Goal: Task Accomplishment & Management: Manage account settings

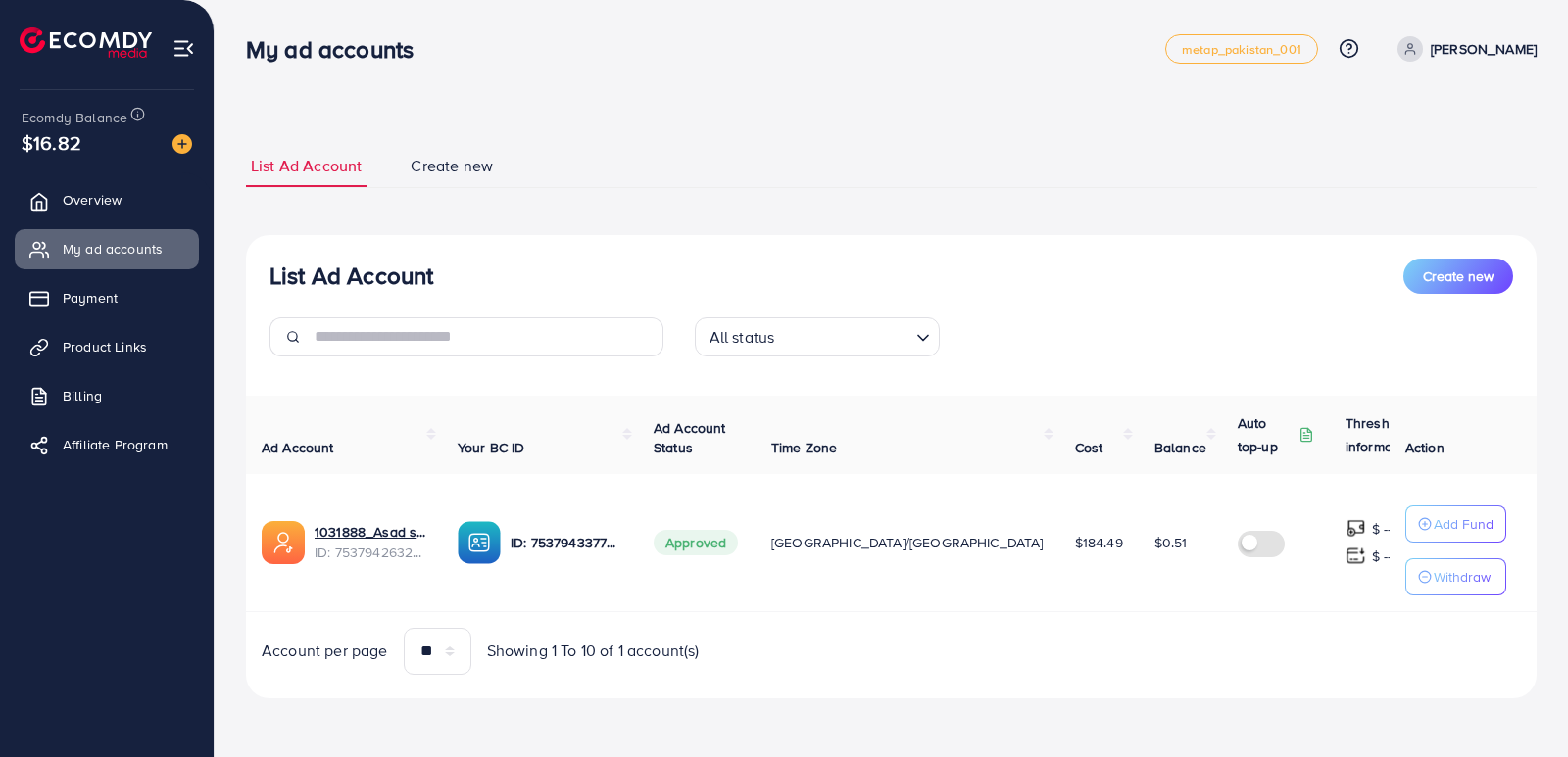
click at [1487, 520] on div "Add Fund Withdraw" at bounding box center [1462, 550] width 116 height 90
click at [1455, 507] on button "Add Fund" at bounding box center [1455, 524] width 101 height 38
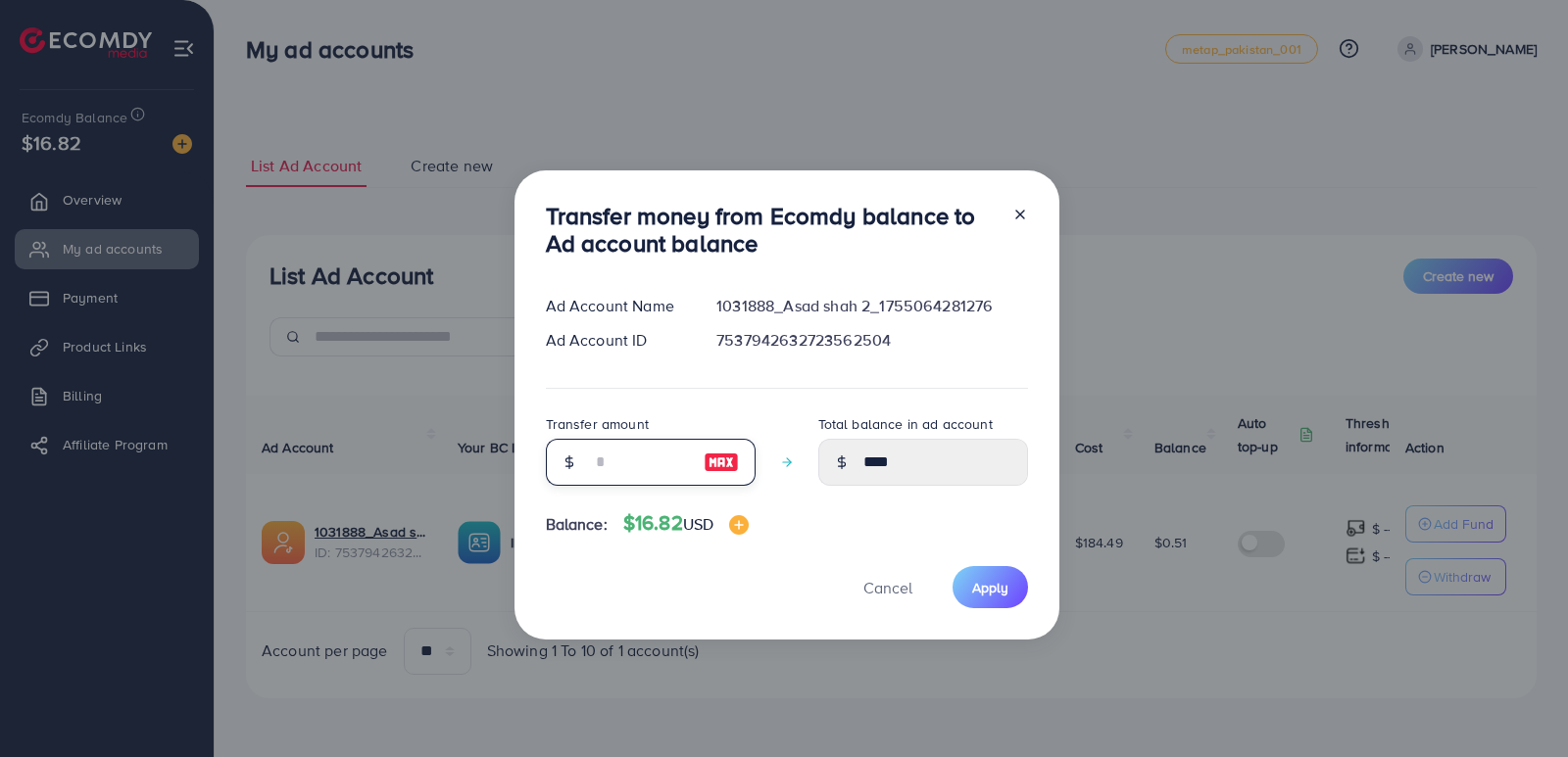
click at [678, 471] on input "number" at bounding box center [639, 463] width 98 height 47
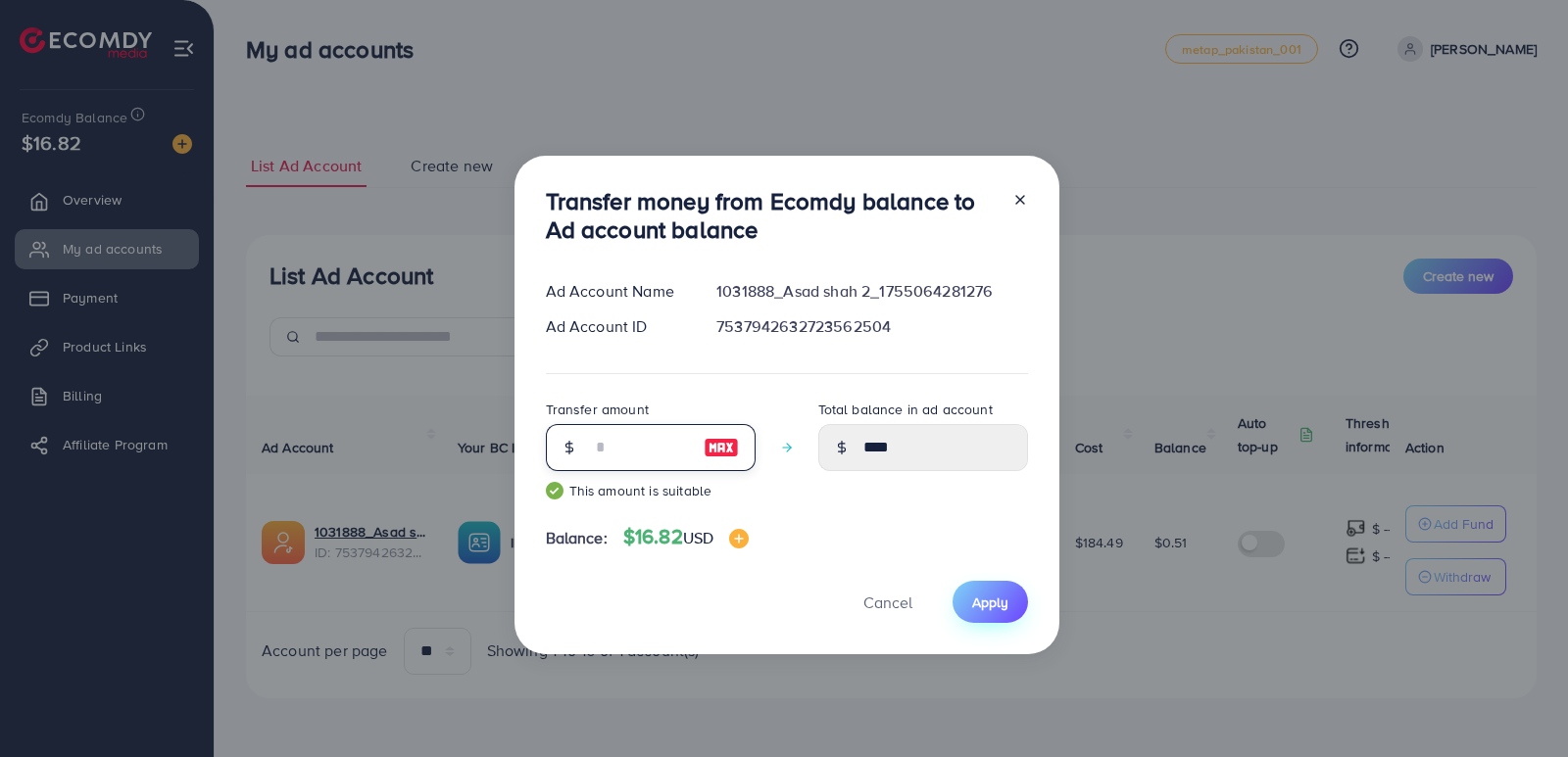
type input "**"
click at [1002, 616] on button "Apply" at bounding box center [990, 601] width 75 height 42
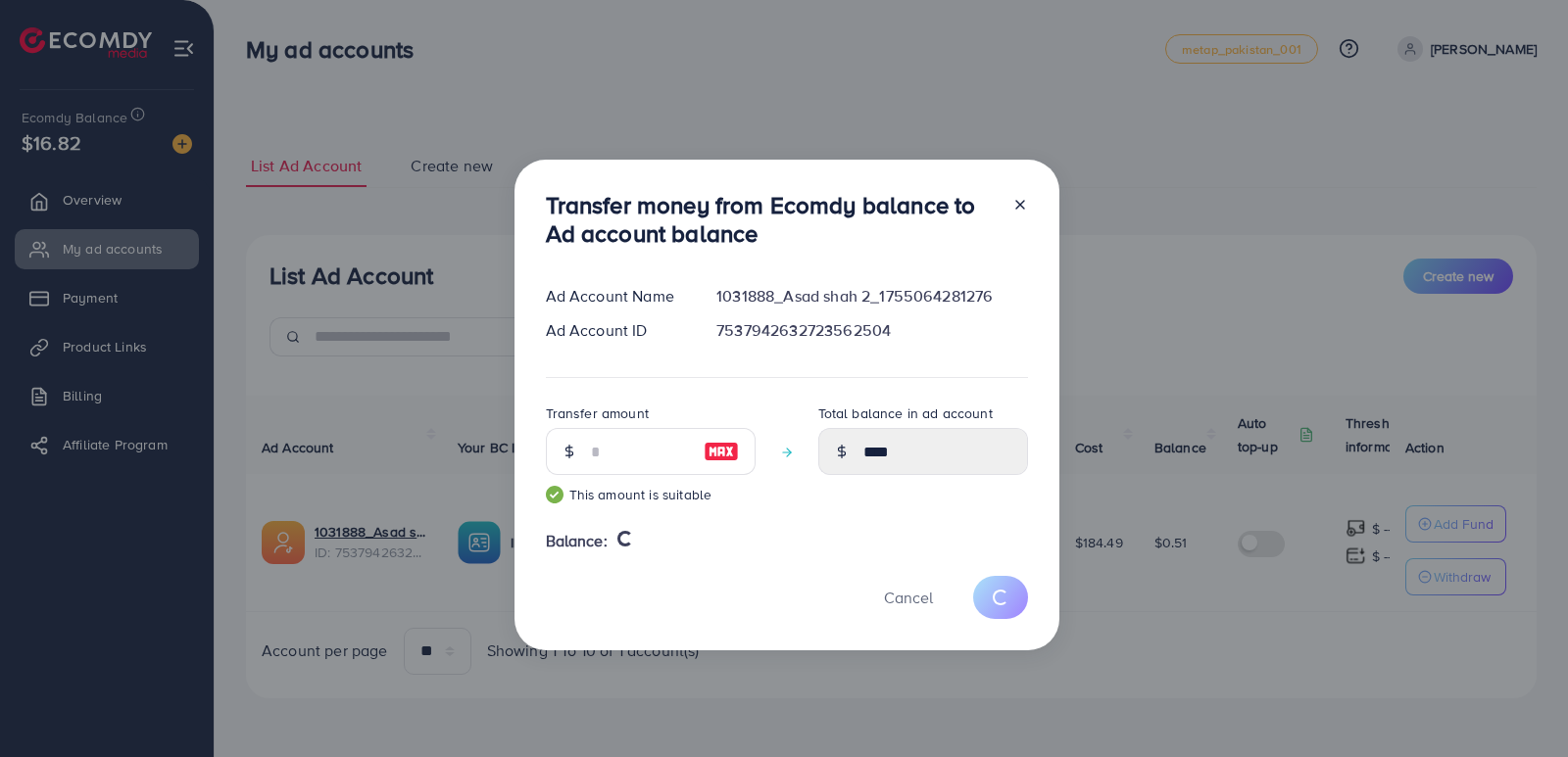
click at [1135, 663] on div "Transfer money from Ecomdy balance to Ad account balance Ad Account Name 103188…" at bounding box center [784, 378] width 1568 height 757
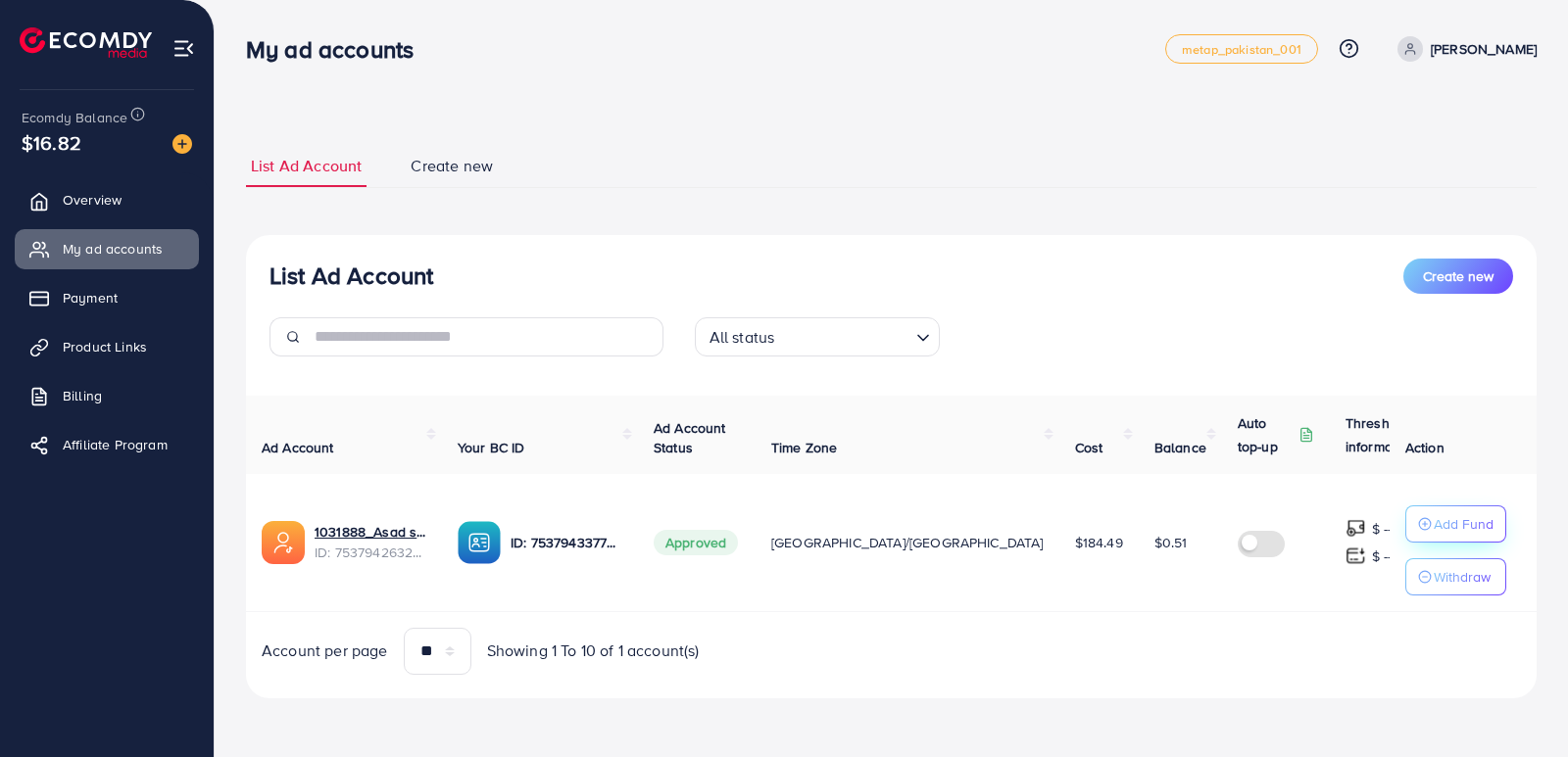
click at [1434, 507] on button "Add Fund" at bounding box center [1455, 524] width 101 height 38
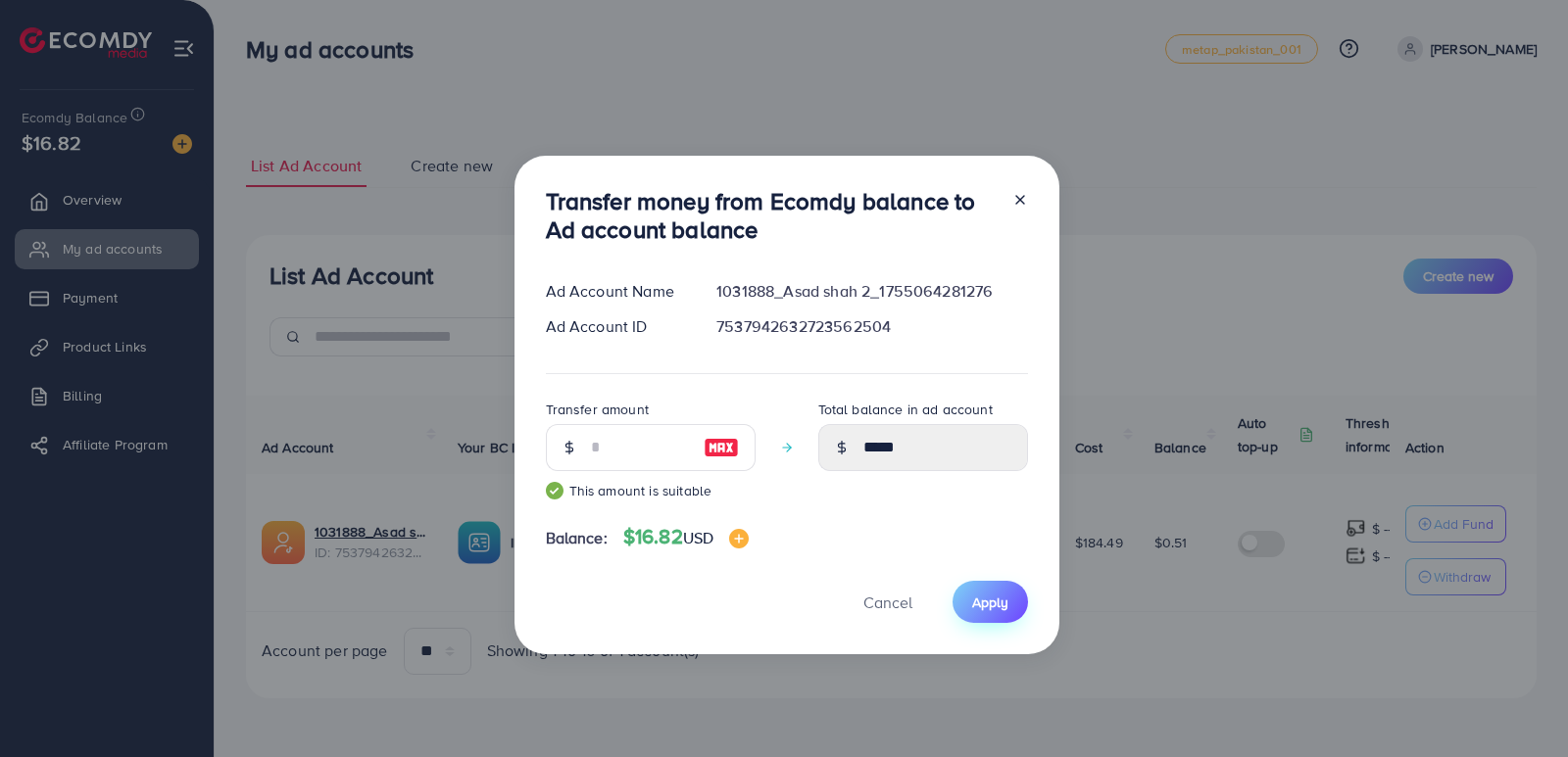
click at [986, 581] on button "Apply" at bounding box center [990, 601] width 75 height 42
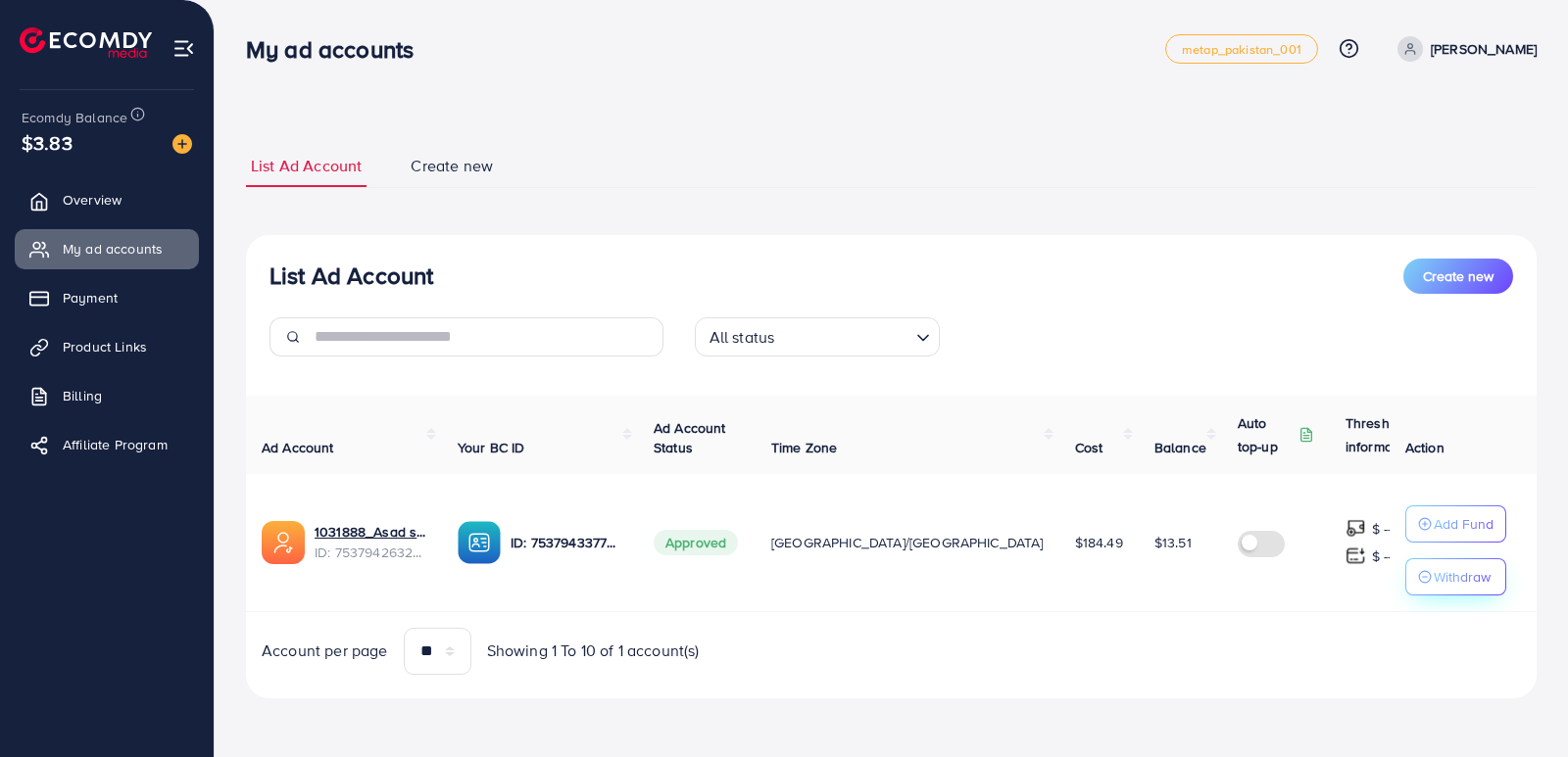
click at [1418, 581] on icon "button" at bounding box center [1425, 577] width 14 height 14
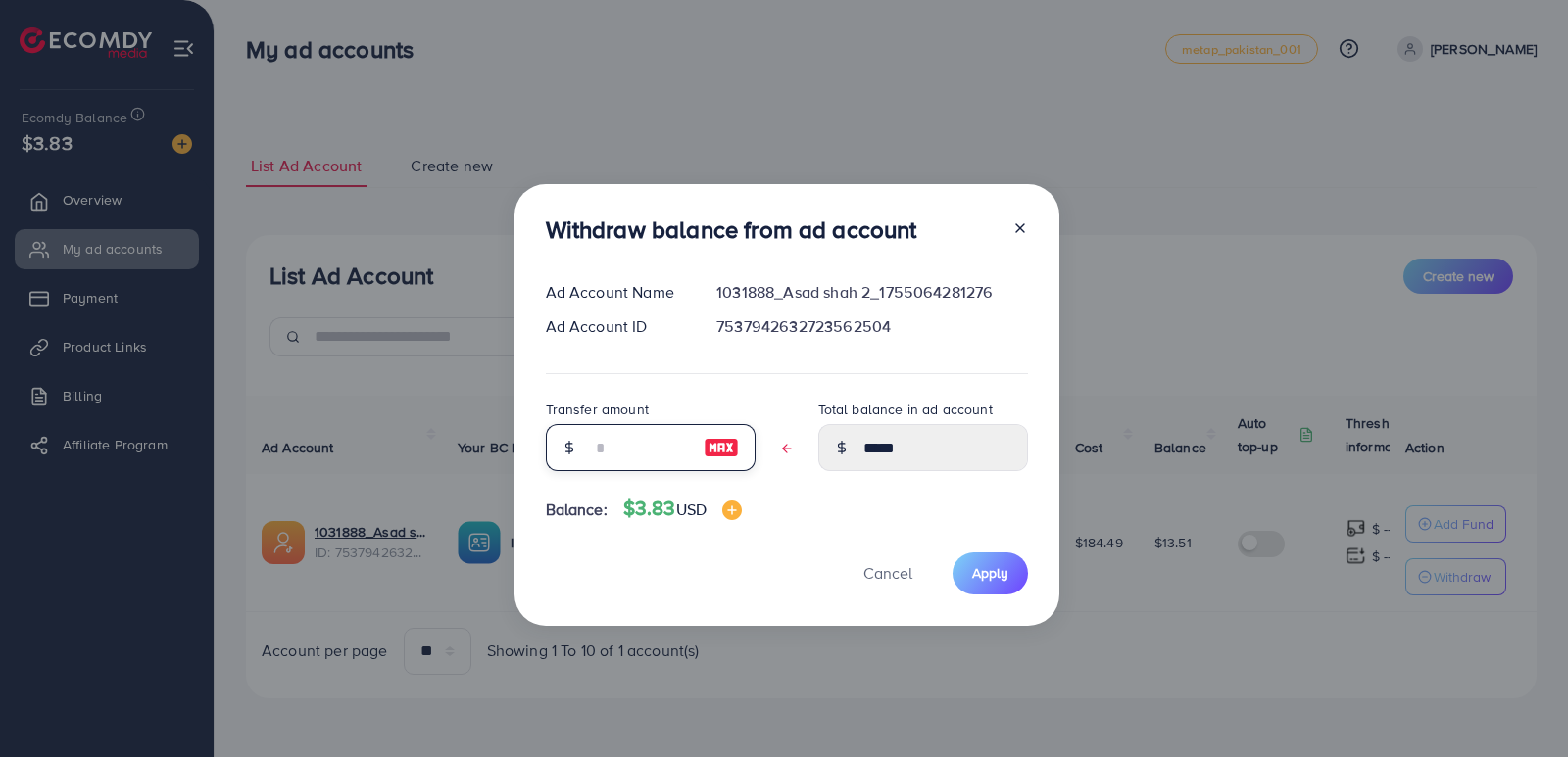
click at [596, 454] on input "text" at bounding box center [639, 448] width 98 height 47
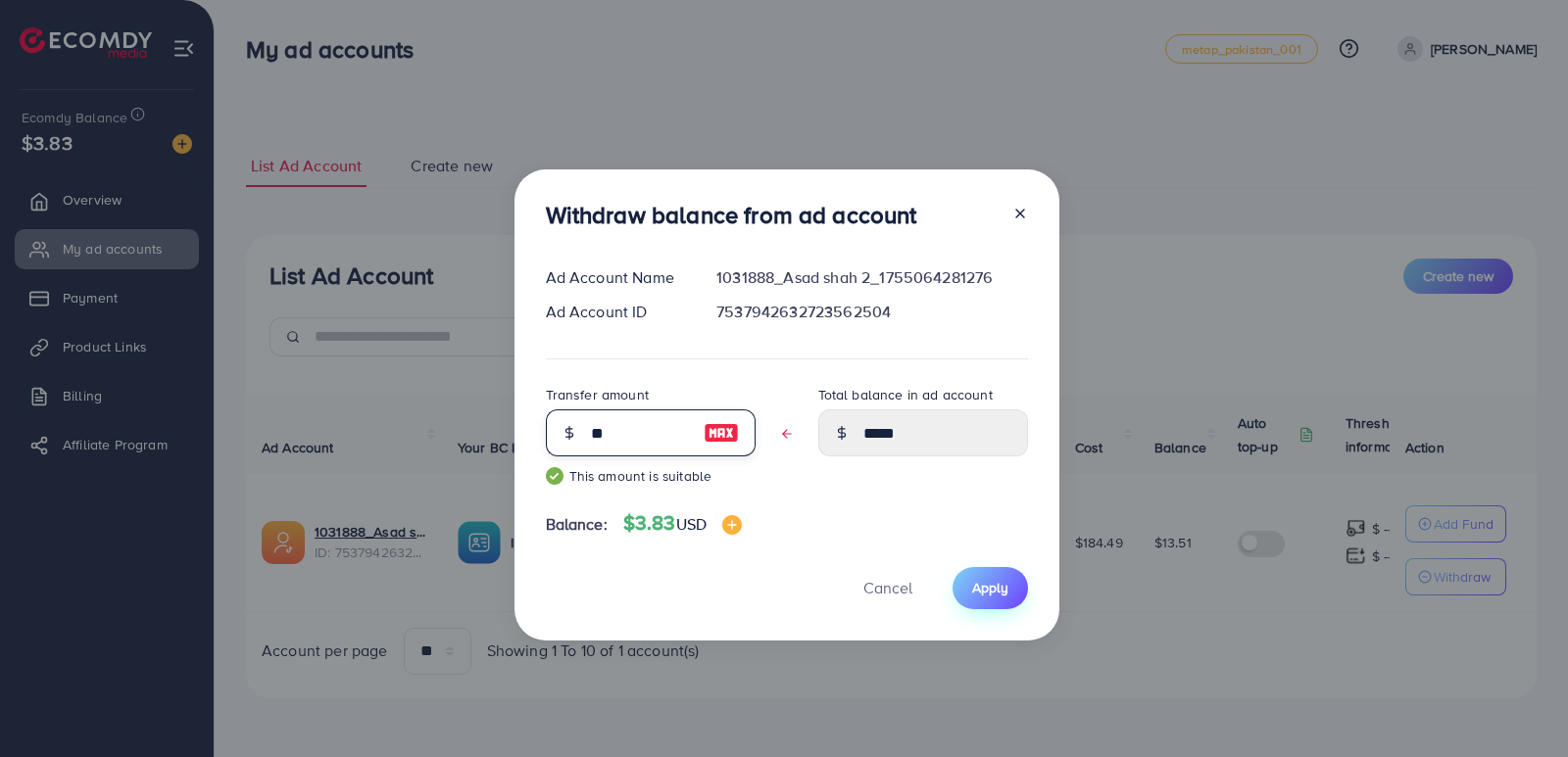
type input "**"
click at [1001, 589] on span "Apply" at bounding box center [989, 588] width 37 height 20
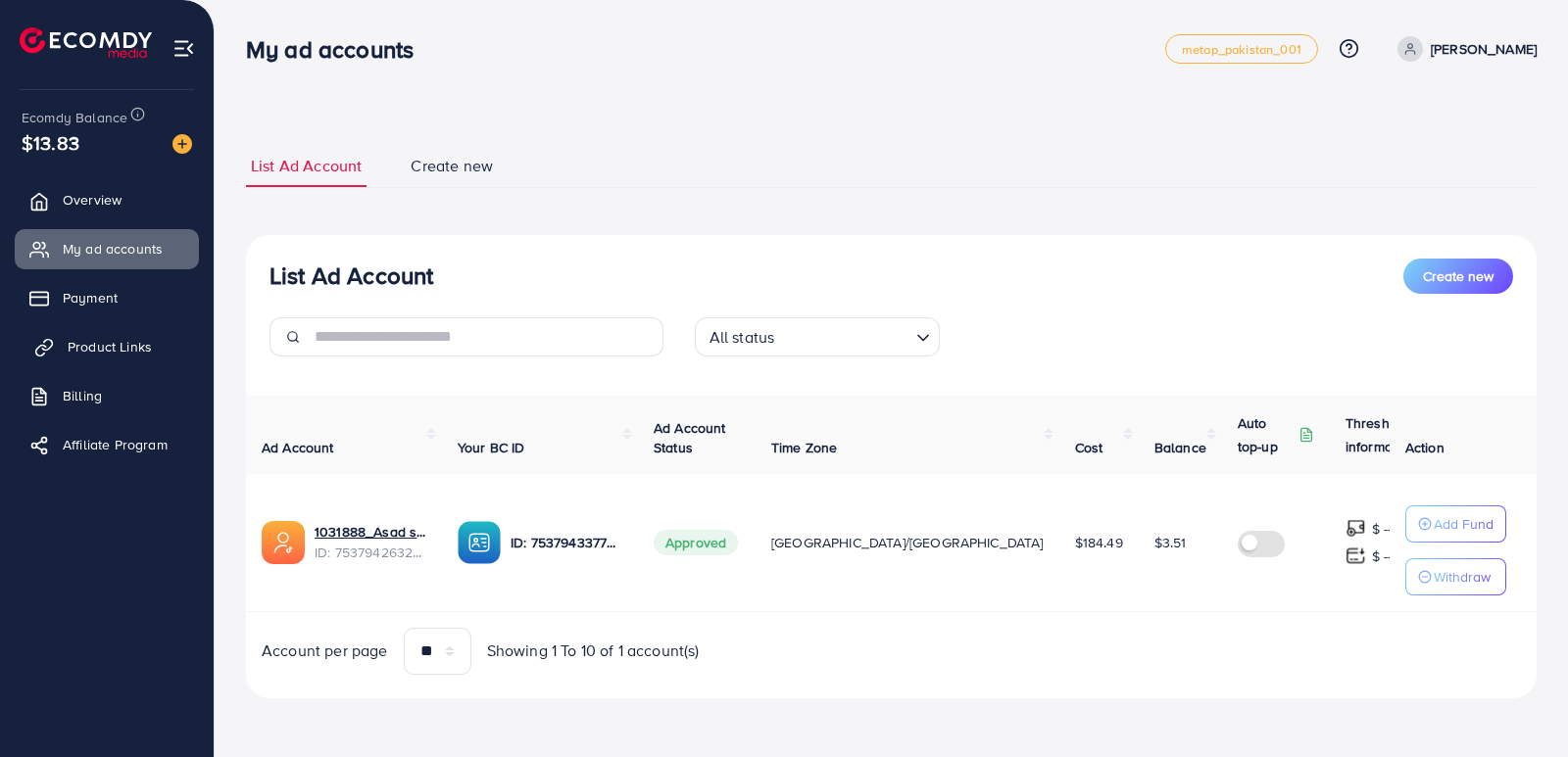
click at [162, 336] on link "Product Links" at bounding box center [107, 346] width 185 height 39
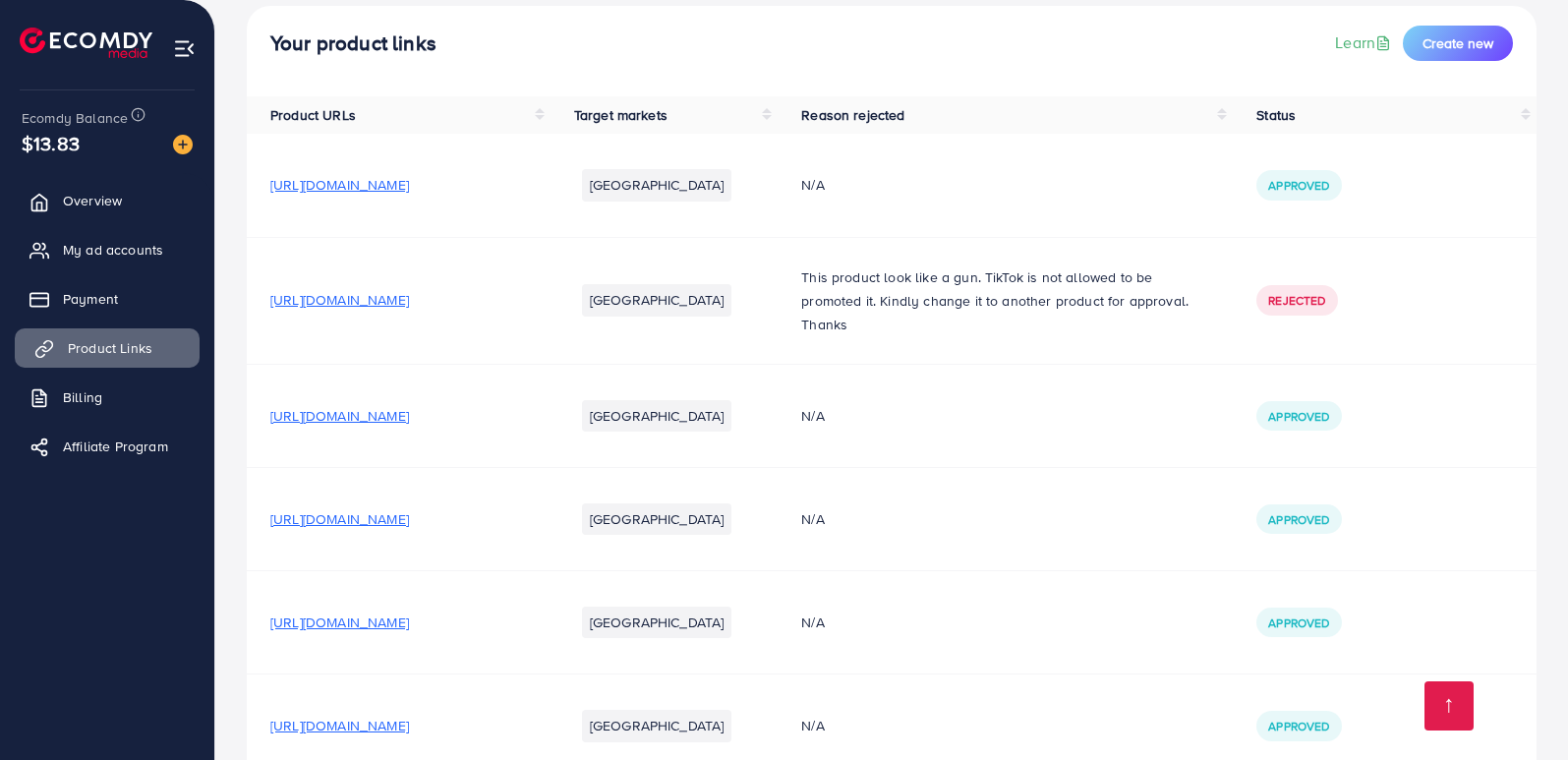
scroll to position [223, 0]
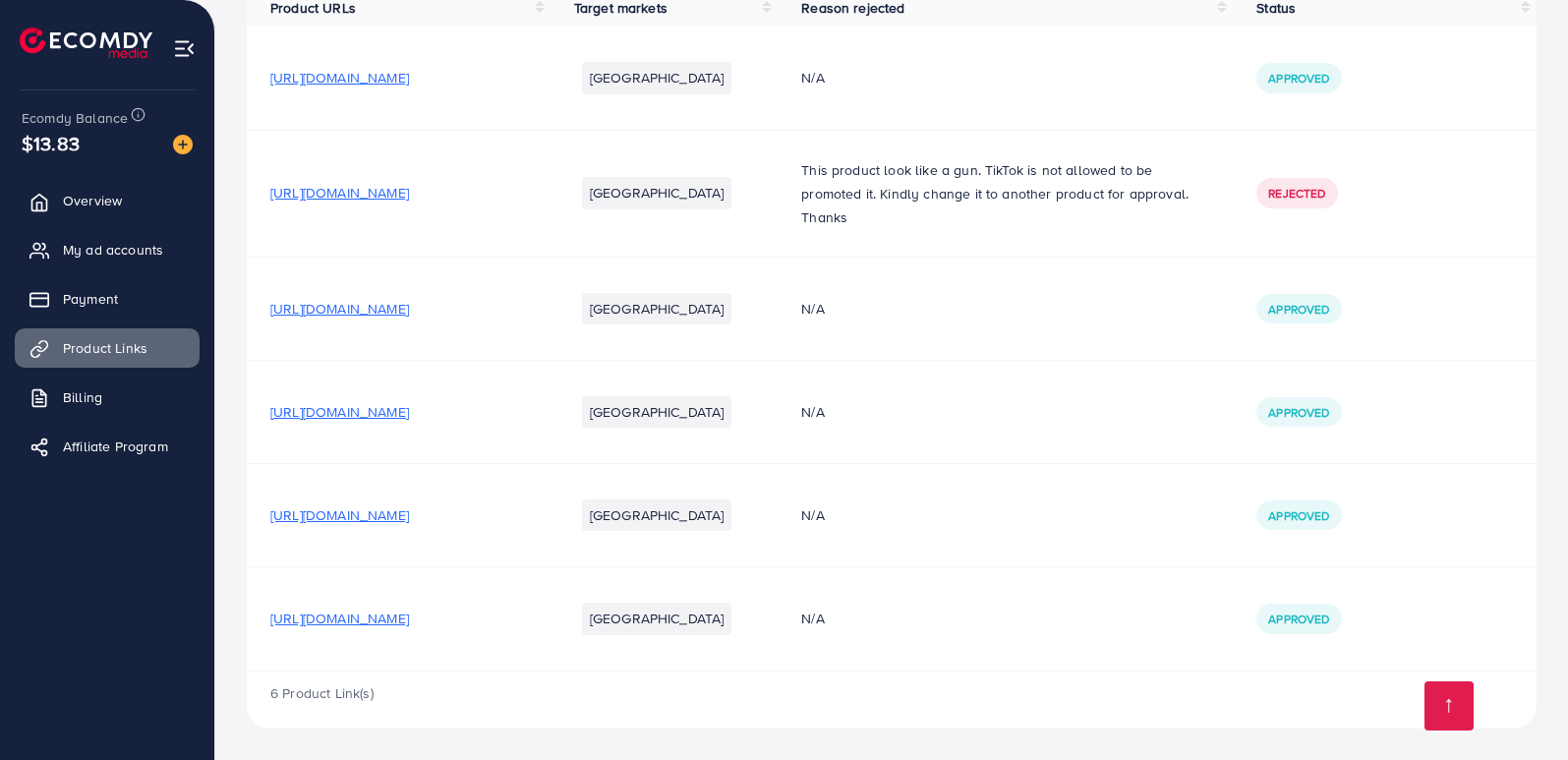
click at [294, 624] on span "[URL][DOMAIN_NAME]" at bounding box center [340, 618] width 139 height 20
click at [409, 617] on span "[URL][DOMAIN_NAME]" at bounding box center [340, 618] width 139 height 20
